Goal: Navigation & Orientation: Find specific page/section

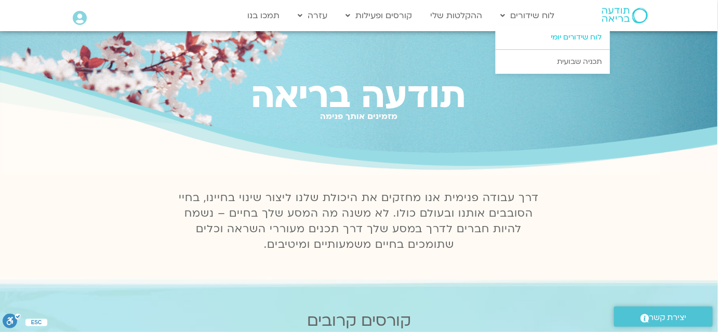
click at [546, 35] on link "לוח שידורים יומי" at bounding box center [553, 37] width 114 height 24
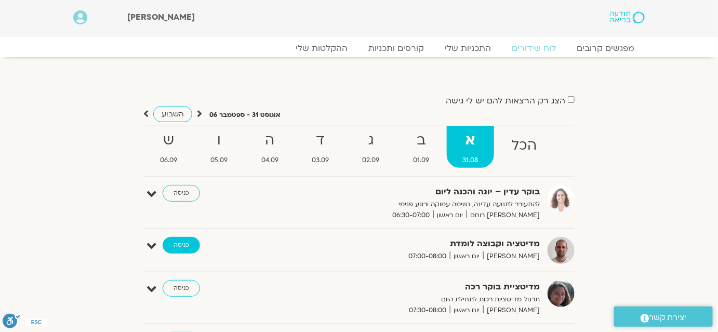
click at [181, 243] on link "כניסה" at bounding box center [181, 245] width 37 height 17
